Goal: Entertainment & Leisure: Browse casually

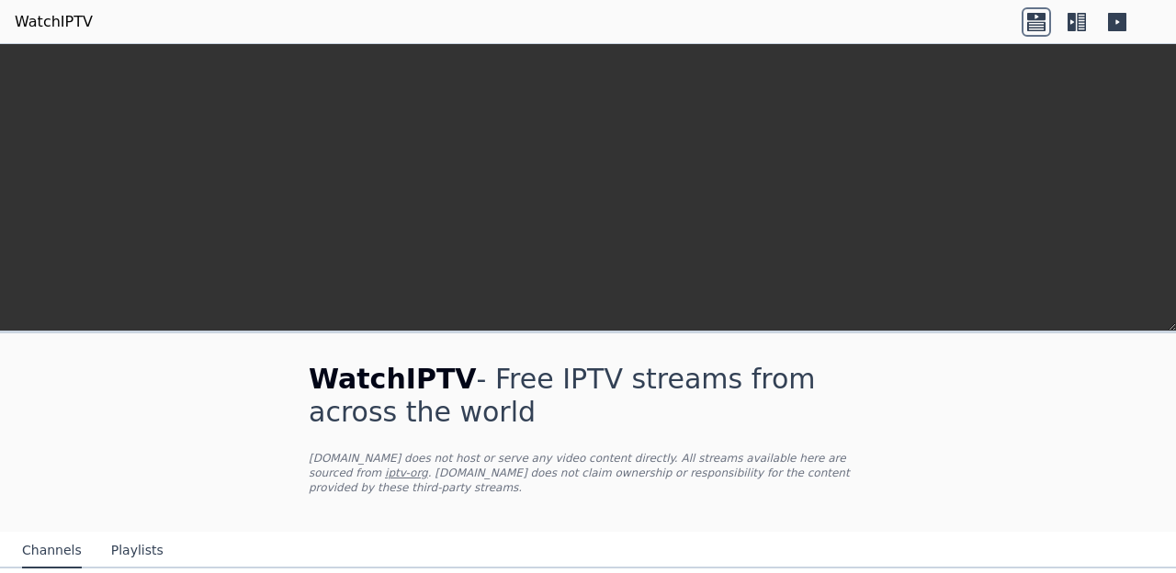
scroll to position [661, 0]
